Goal: Find contact information: Find contact information

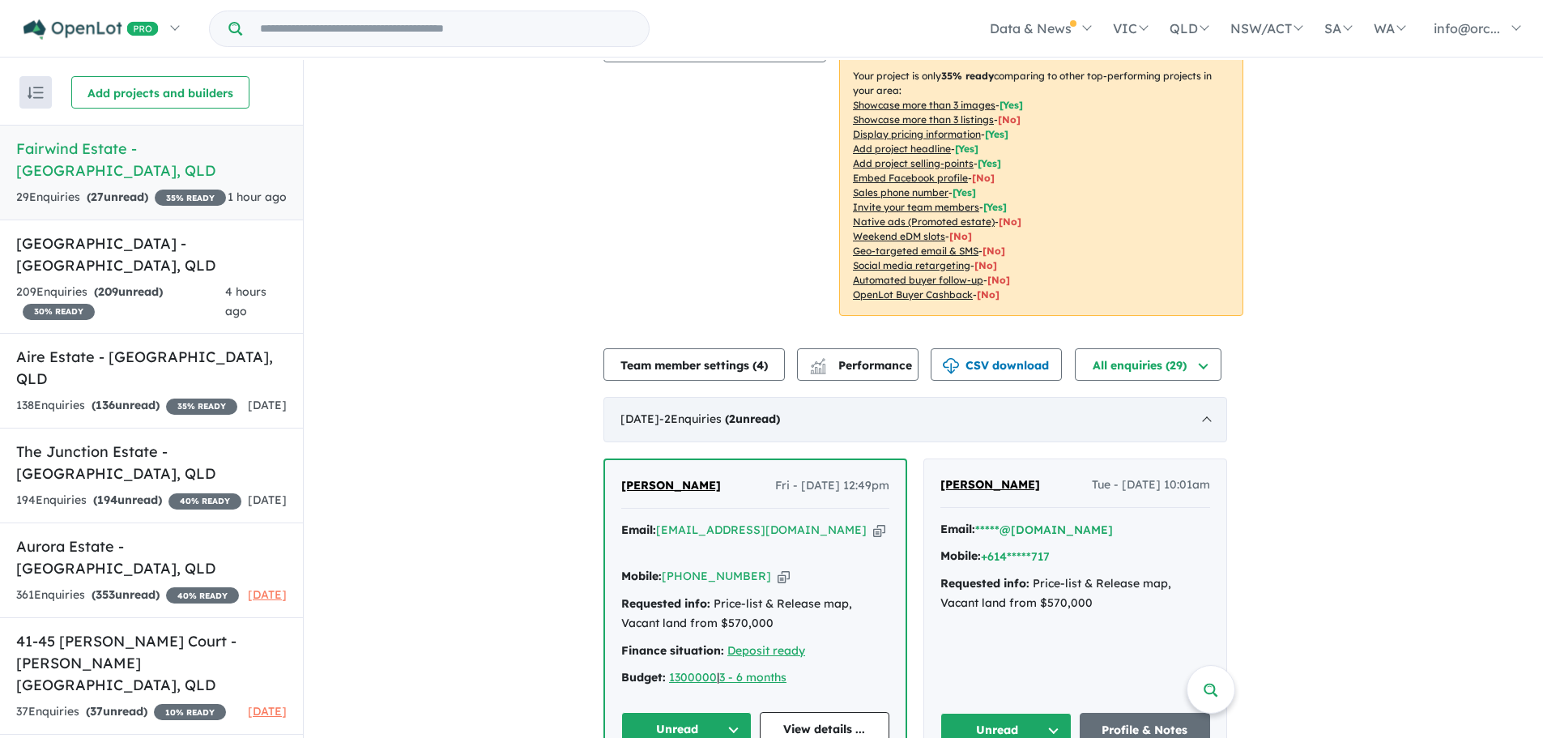
scroll to position [405, 0]
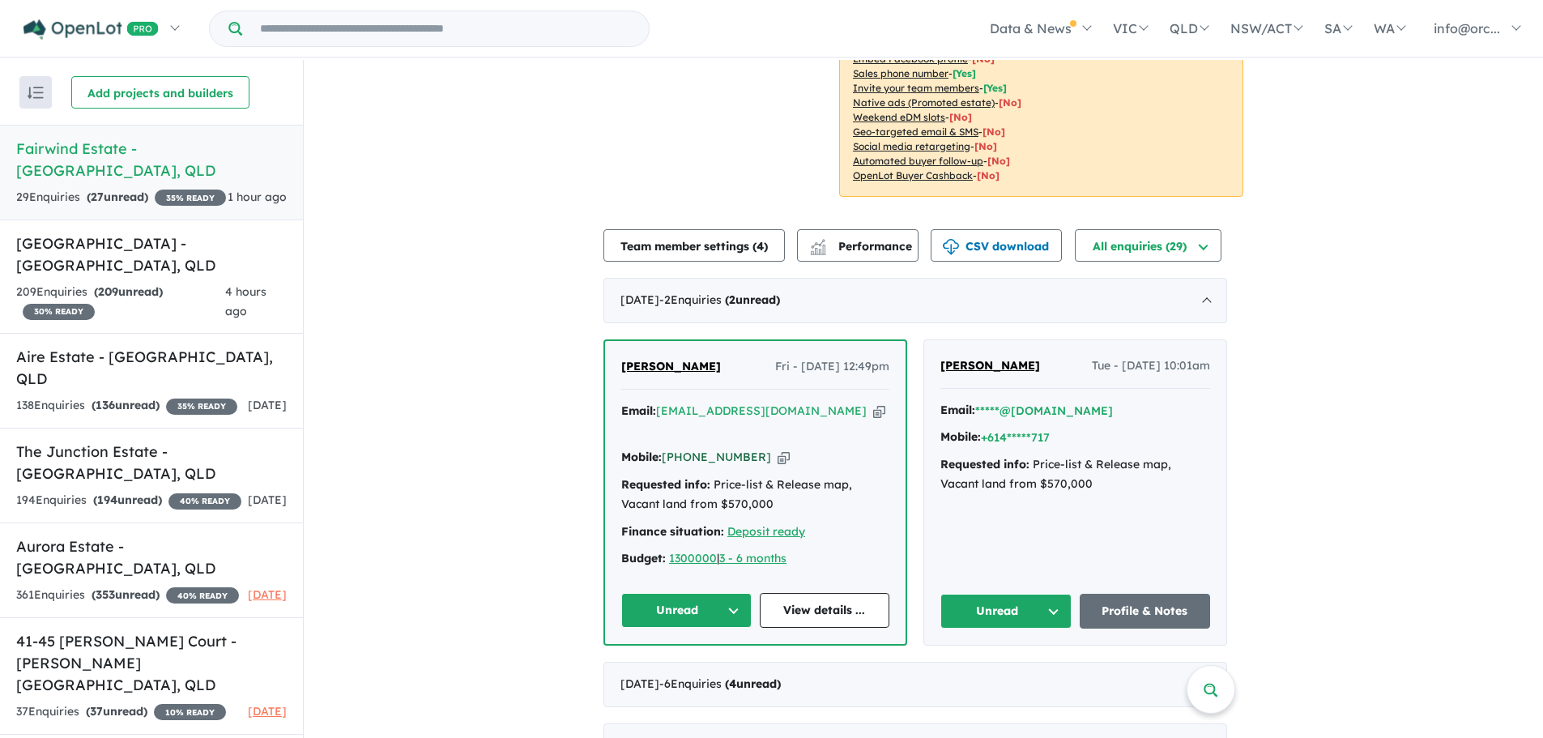
drag, startPoint x: 757, startPoint y: 435, endPoint x: 689, endPoint y: 440, distance: 68.2
click at [689, 411] on div "Mobile: [PHONE_NUMBER] Copied!" at bounding box center [755, 457] width 268 height 19
copy link "439 910 707"
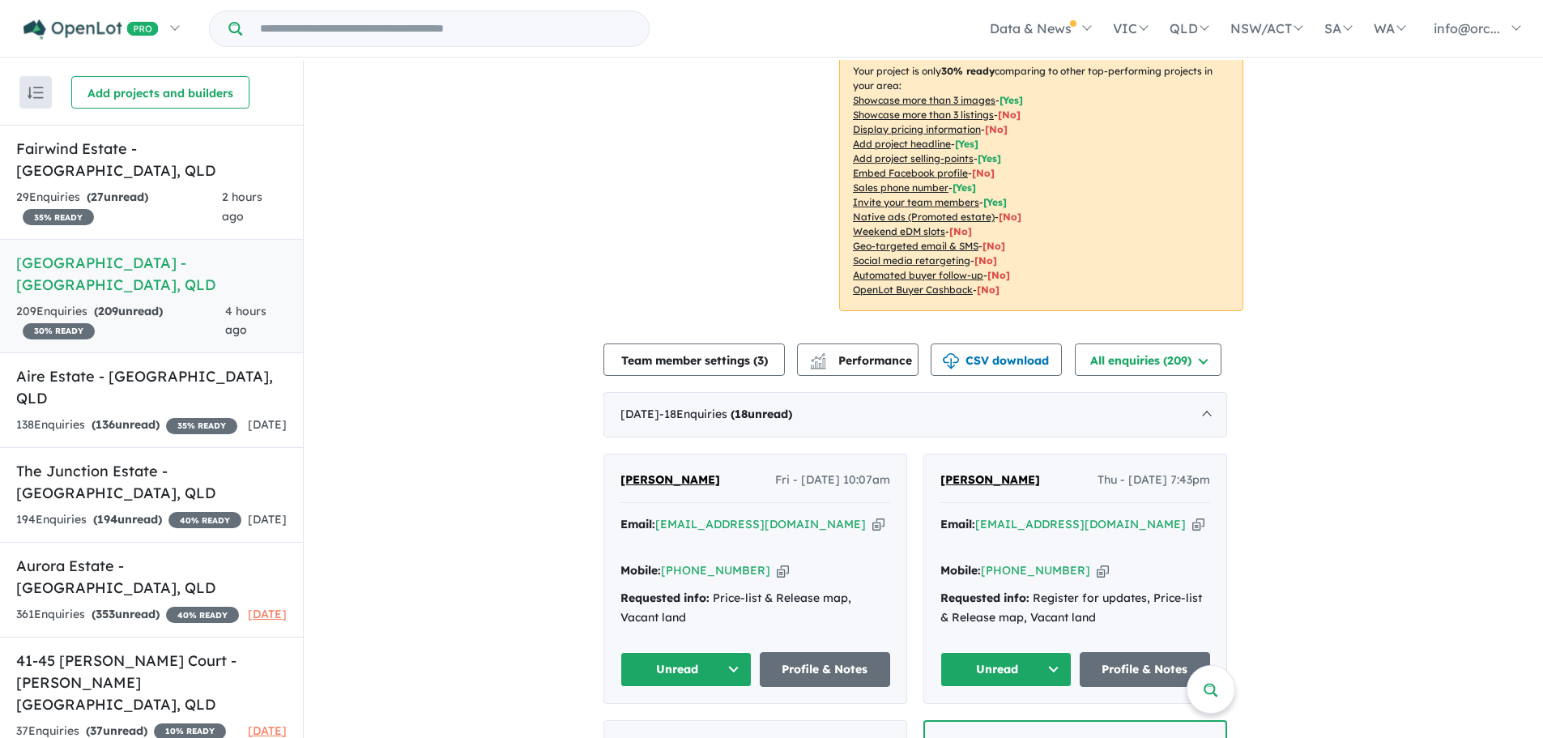
scroll to position [324, 0]
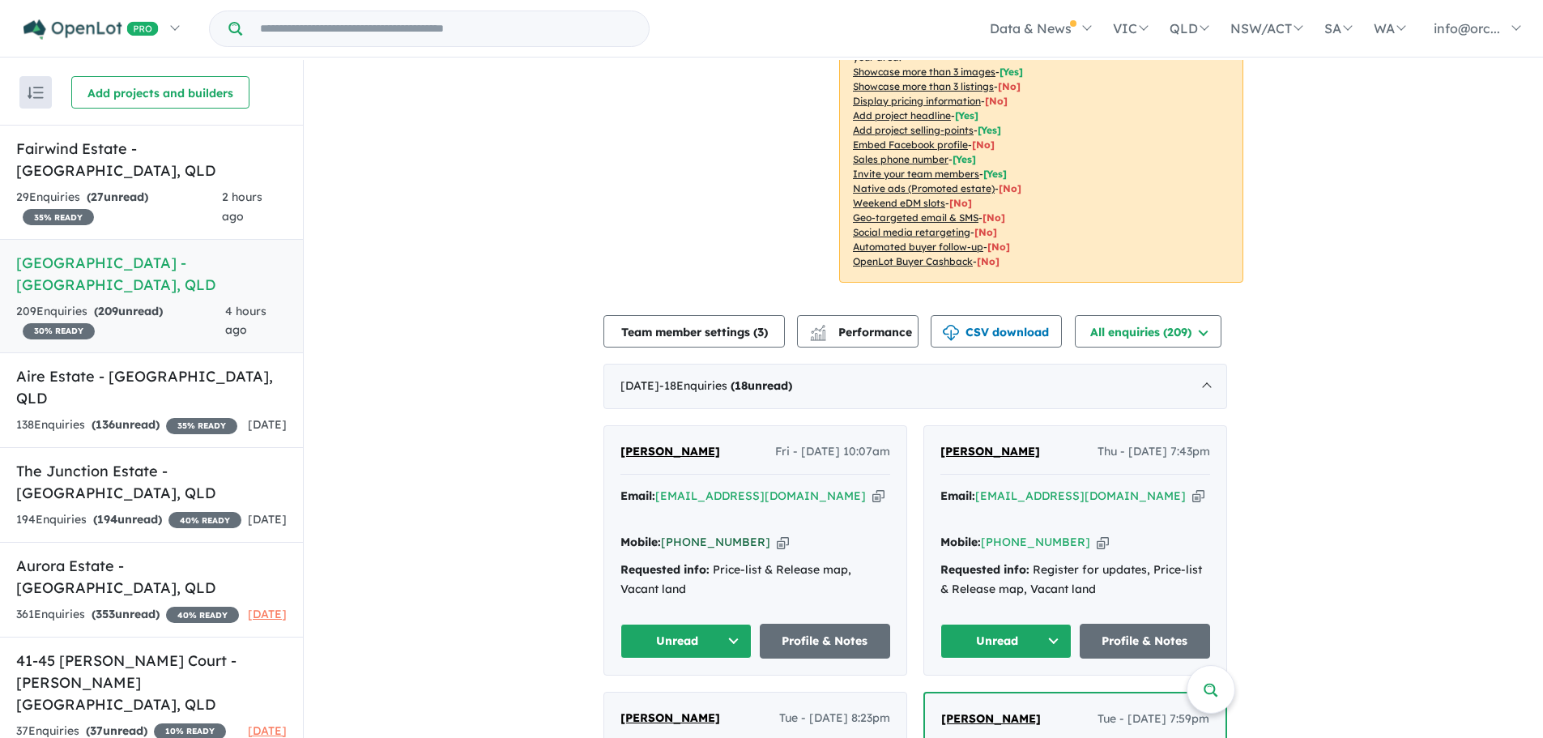
drag, startPoint x: 758, startPoint y: 499, endPoint x: 692, endPoint y: 503, distance: 65.7
click at [692, 533] on div "Mobile: +61 499 969 099 Copied!" at bounding box center [756, 542] width 270 height 19
copy link "499 969 099"
